Goal: Task Accomplishment & Management: Manage account settings

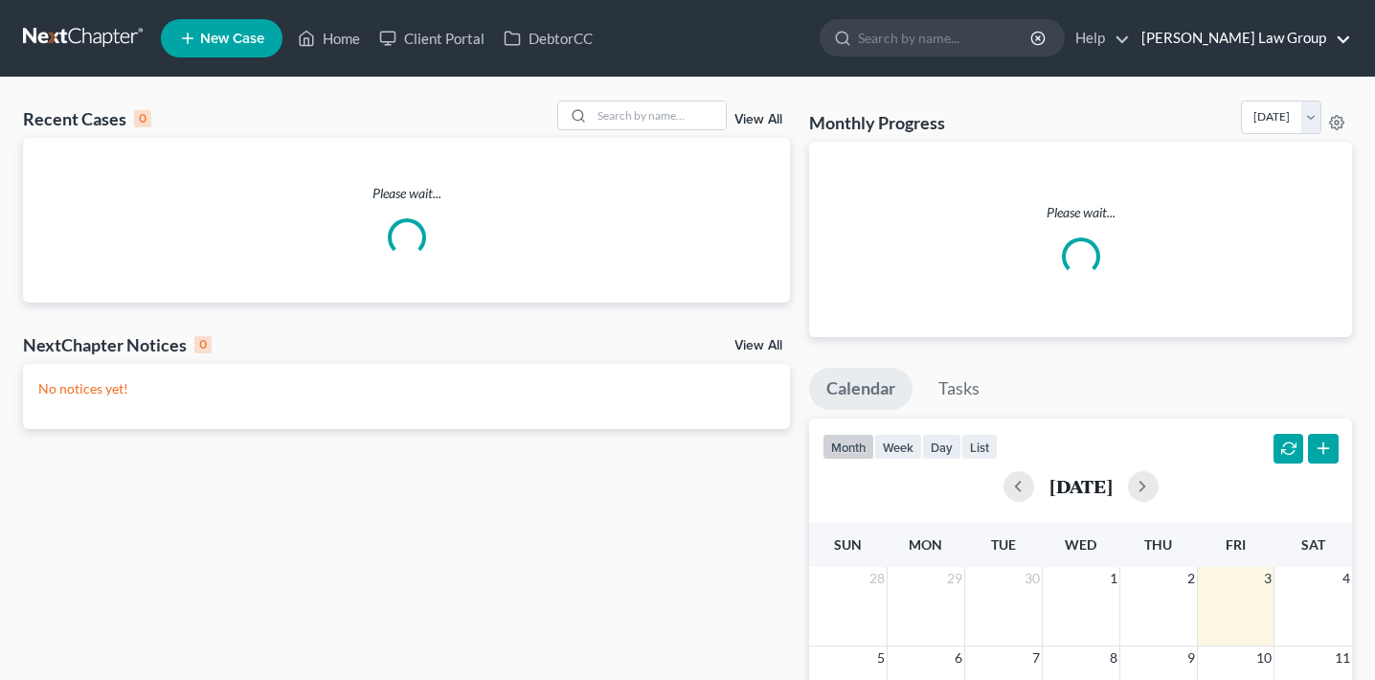
click at [1259, 39] on link "[PERSON_NAME] Law Group" at bounding box center [1241, 38] width 219 height 34
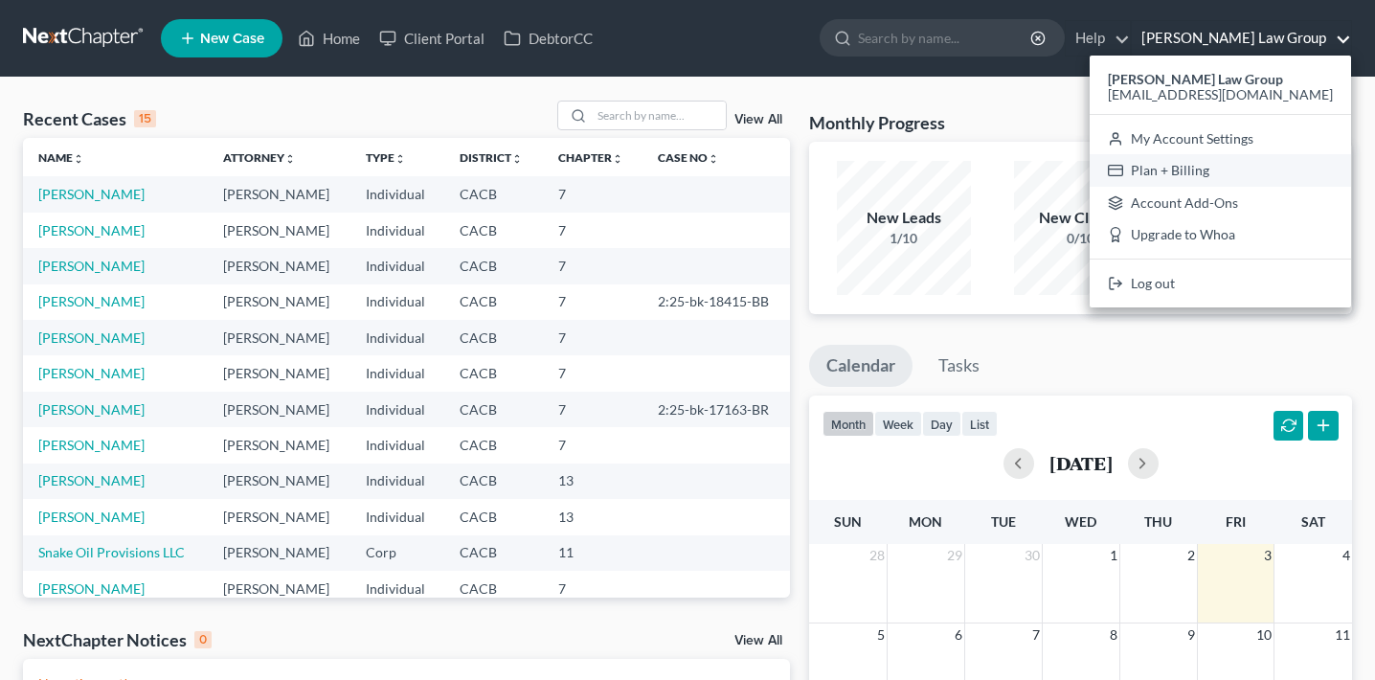
click at [1223, 172] on link "Plan + Billing" at bounding box center [1219, 170] width 261 height 33
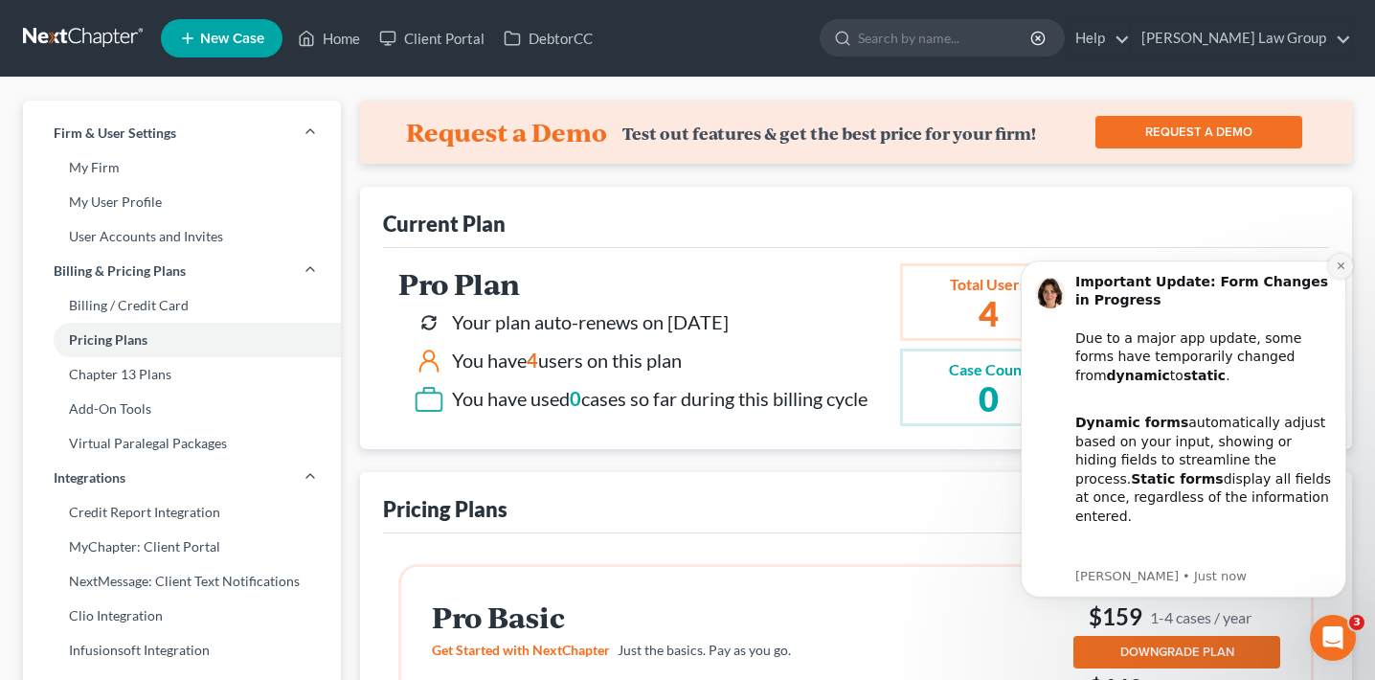
click at [1336, 266] on icon "Dismiss notification" at bounding box center [1341, 265] width 11 height 11
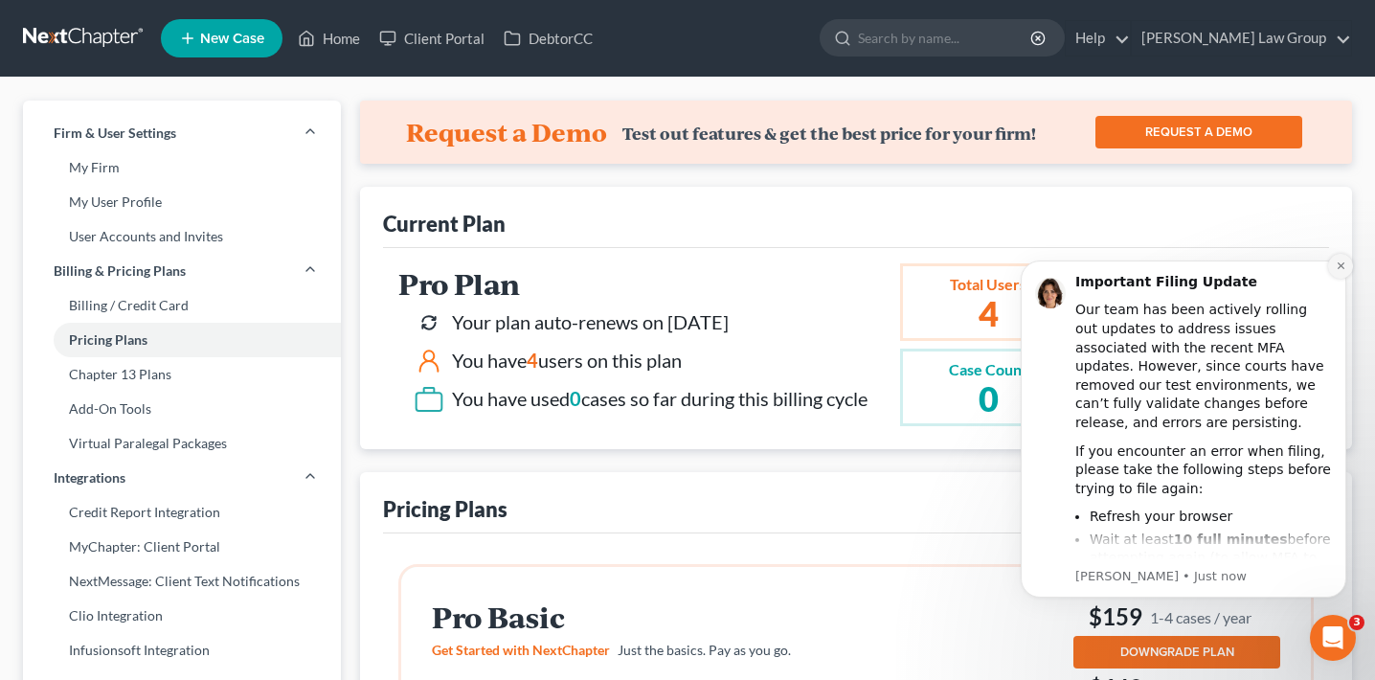
click at [1342, 267] on icon "Dismiss notification" at bounding box center [1341, 265] width 11 height 11
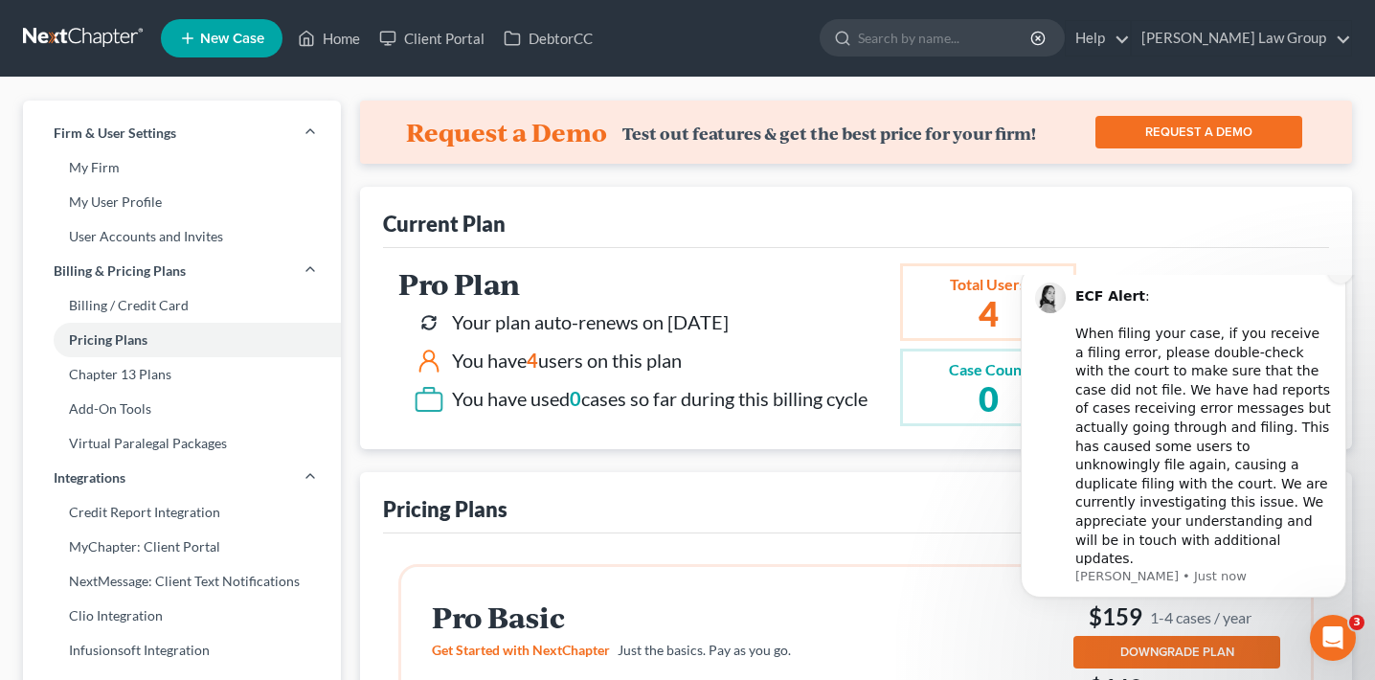
click at [1336, 276] on icon "Dismiss notification" at bounding box center [1341, 270] width 11 height 11
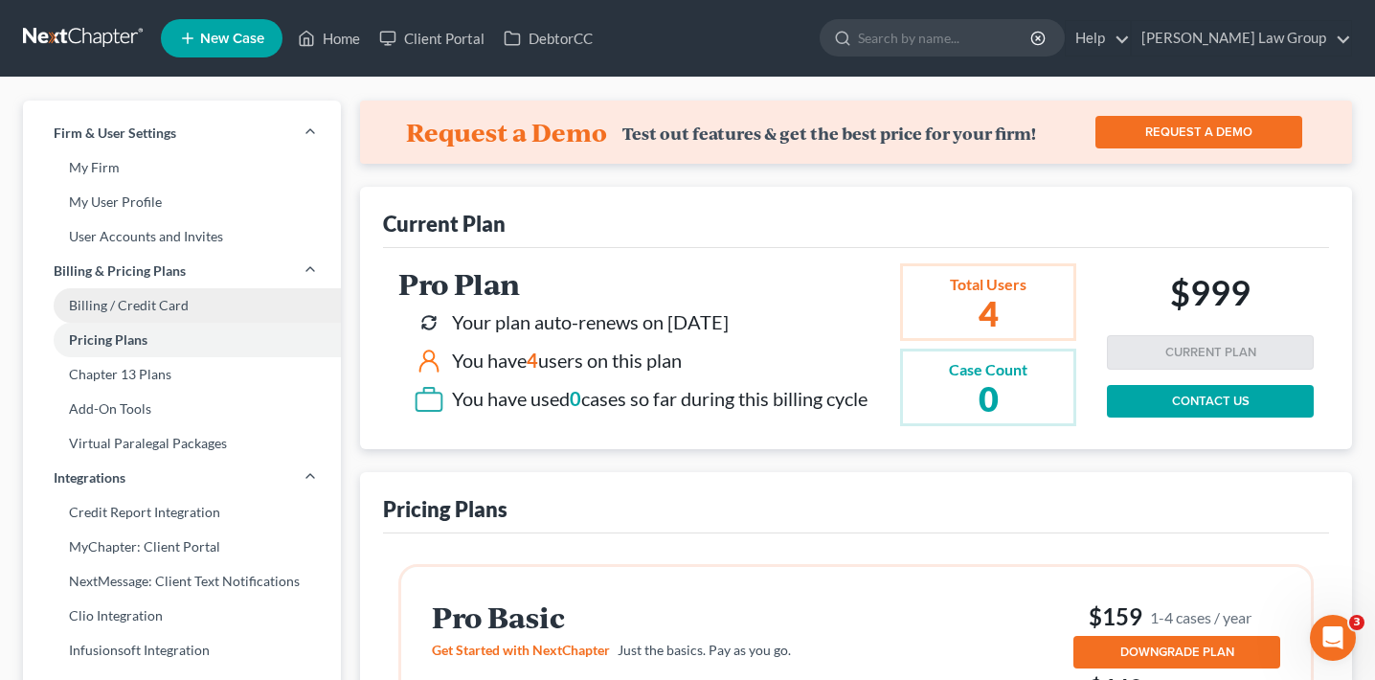
click at [220, 302] on link "Billing / Credit Card" at bounding box center [182, 305] width 318 height 34
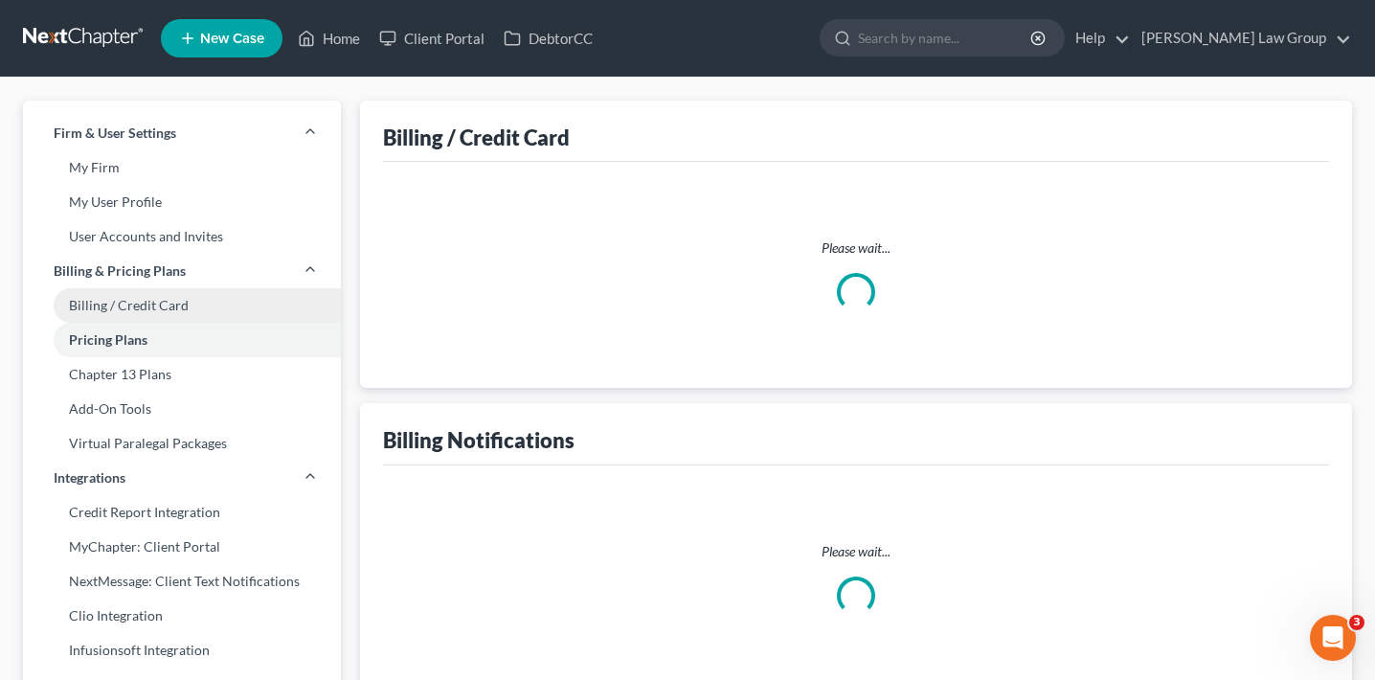
select select "4"
